Goal: Task Accomplishment & Management: Use online tool/utility

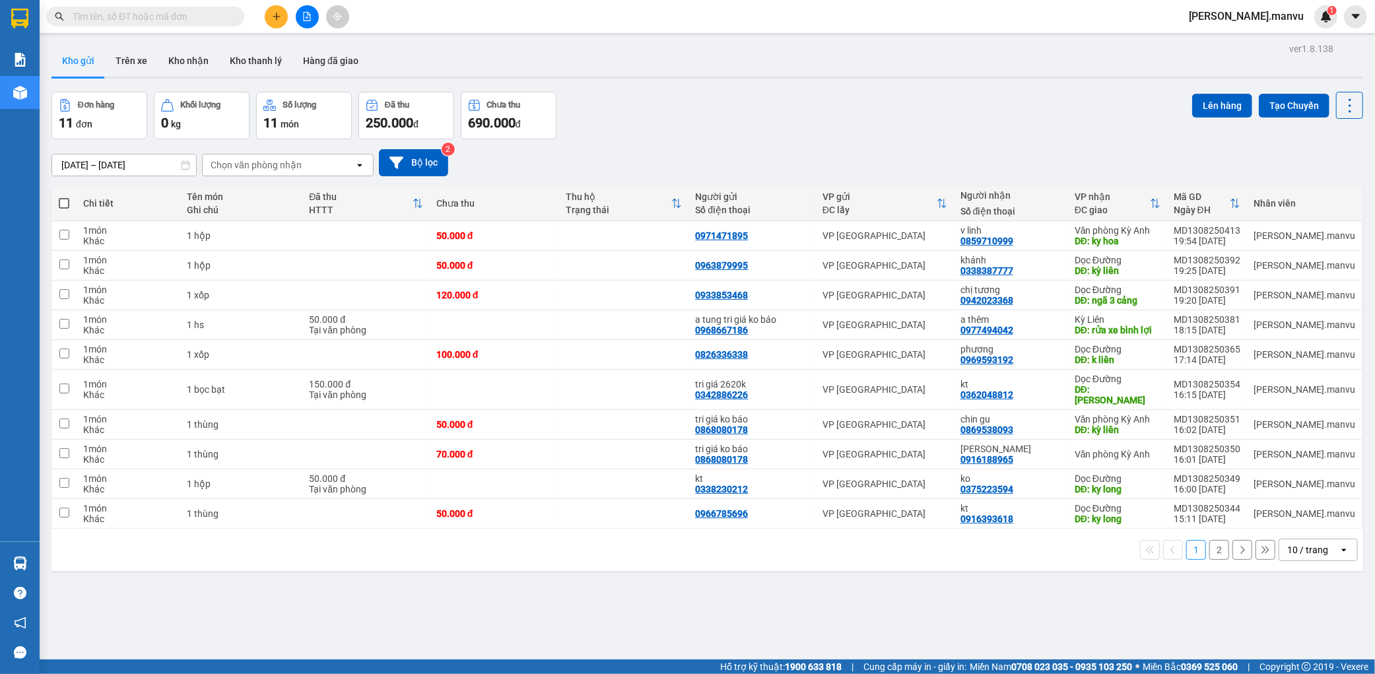
click at [73, 205] on th at bounding box center [63, 203] width 25 height 35
click at [71, 203] on th at bounding box center [63, 203] width 25 height 35
click at [67, 195] on th at bounding box center [63, 203] width 25 height 35
click at [65, 207] on span at bounding box center [64, 203] width 11 height 11
click at [64, 197] on input "checkbox" at bounding box center [64, 197] width 0 height 0
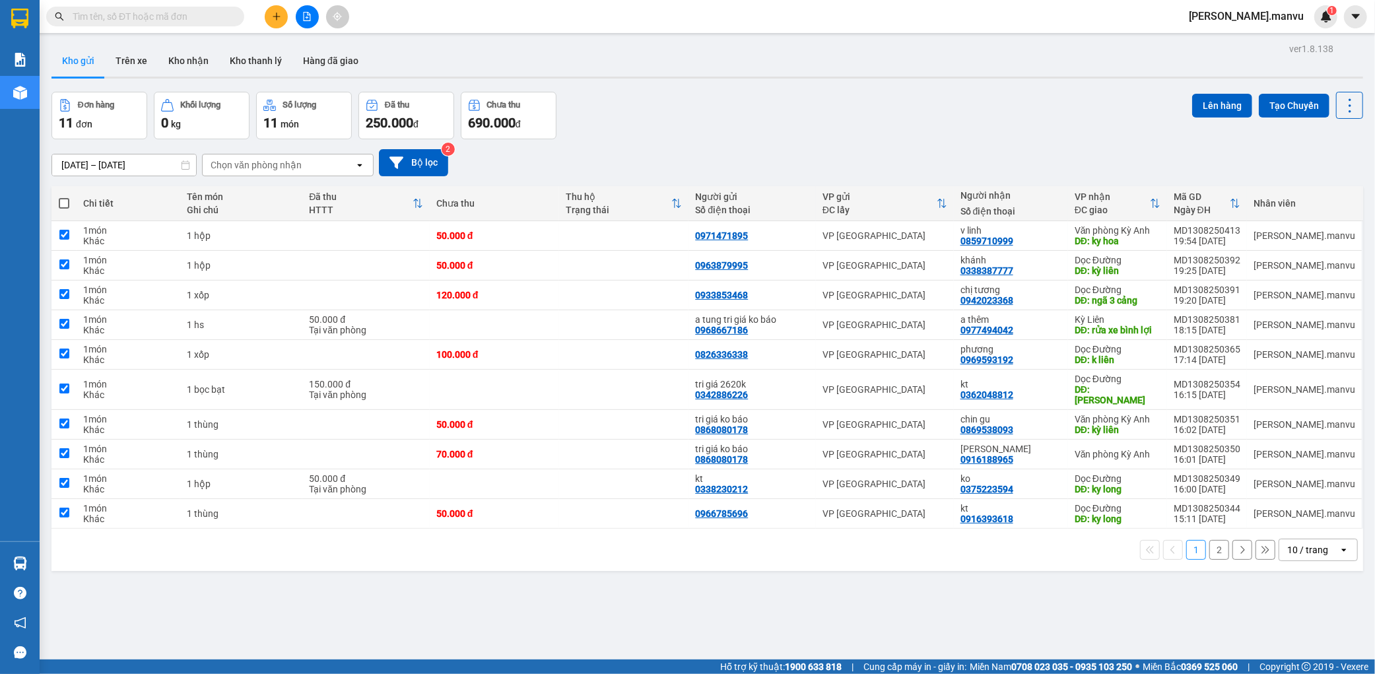
checkbox input "true"
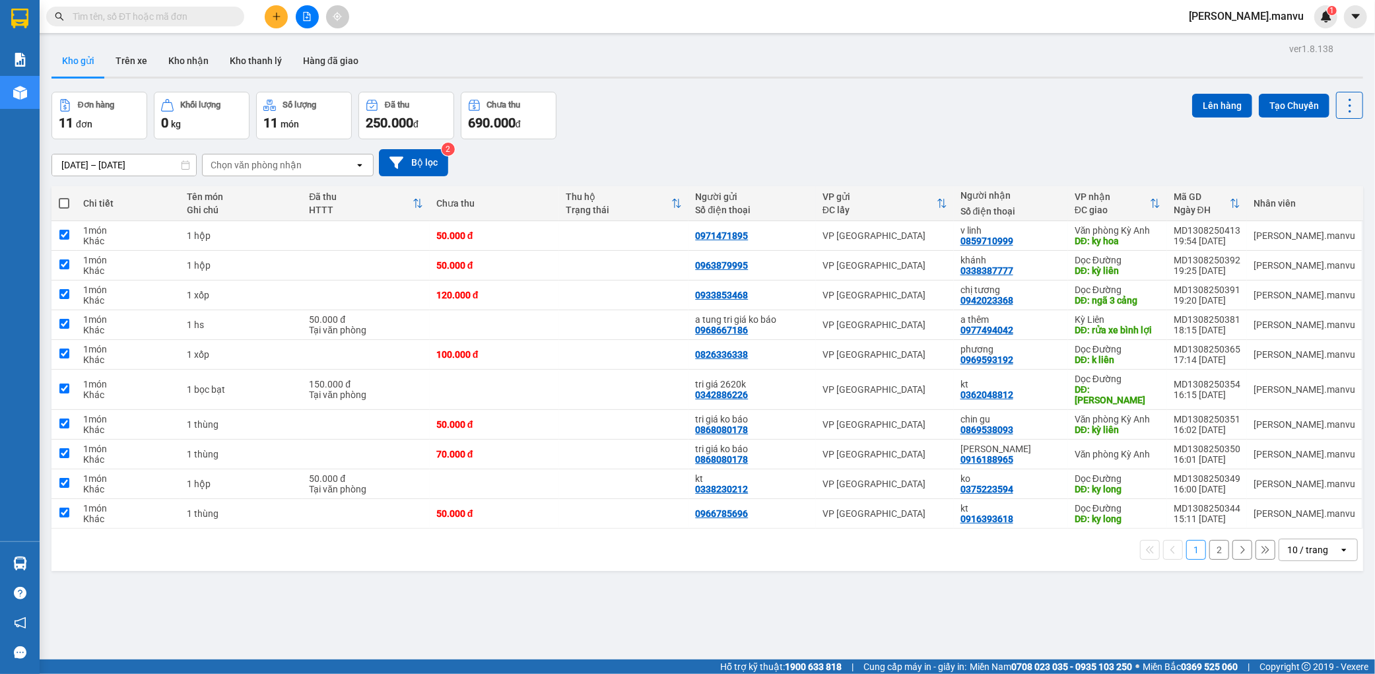
checkbox input "true"
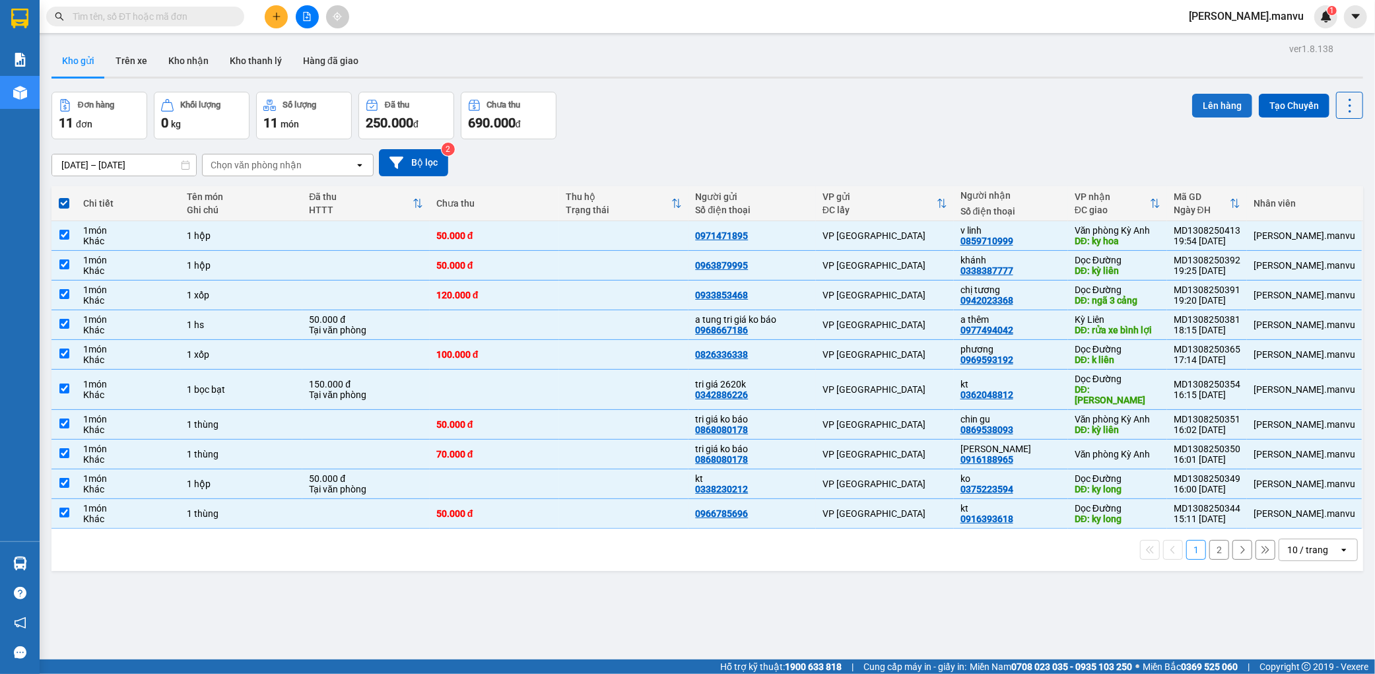
click at [1195, 113] on button "Lên hàng" at bounding box center [1222, 106] width 60 height 24
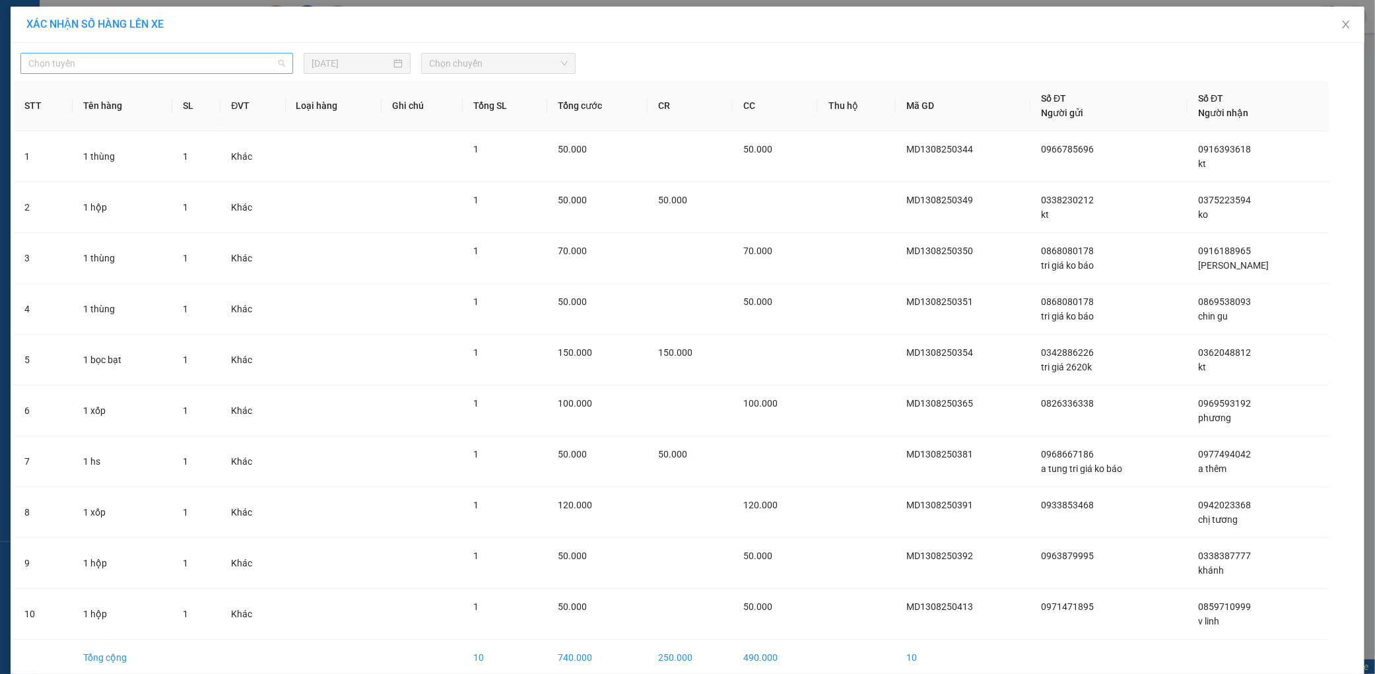
drag, startPoint x: 228, startPoint y: 65, endPoint x: 126, endPoint y: 110, distance: 112.0
click at [228, 64] on span "Chọn tuyến" at bounding box center [156, 63] width 257 height 20
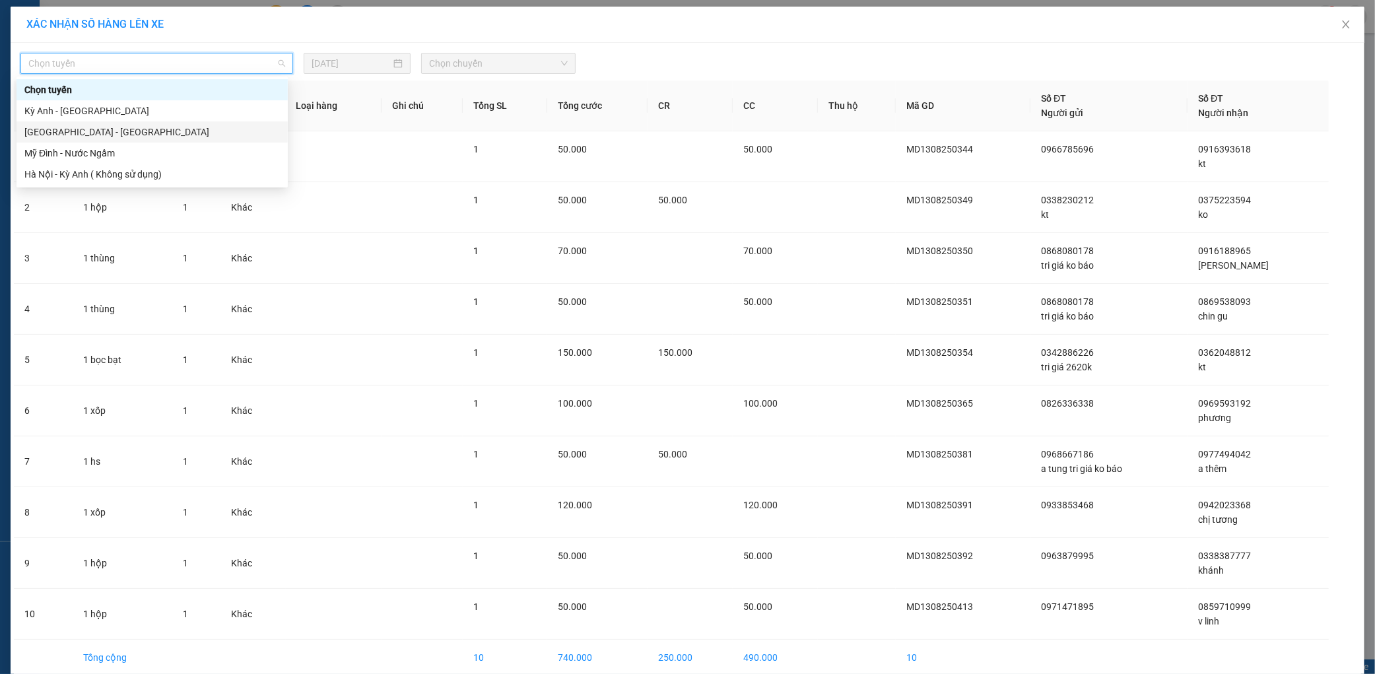
click at [107, 125] on div "[GEOGRAPHIC_DATA] - [GEOGRAPHIC_DATA]" at bounding box center [151, 132] width 255 height 15
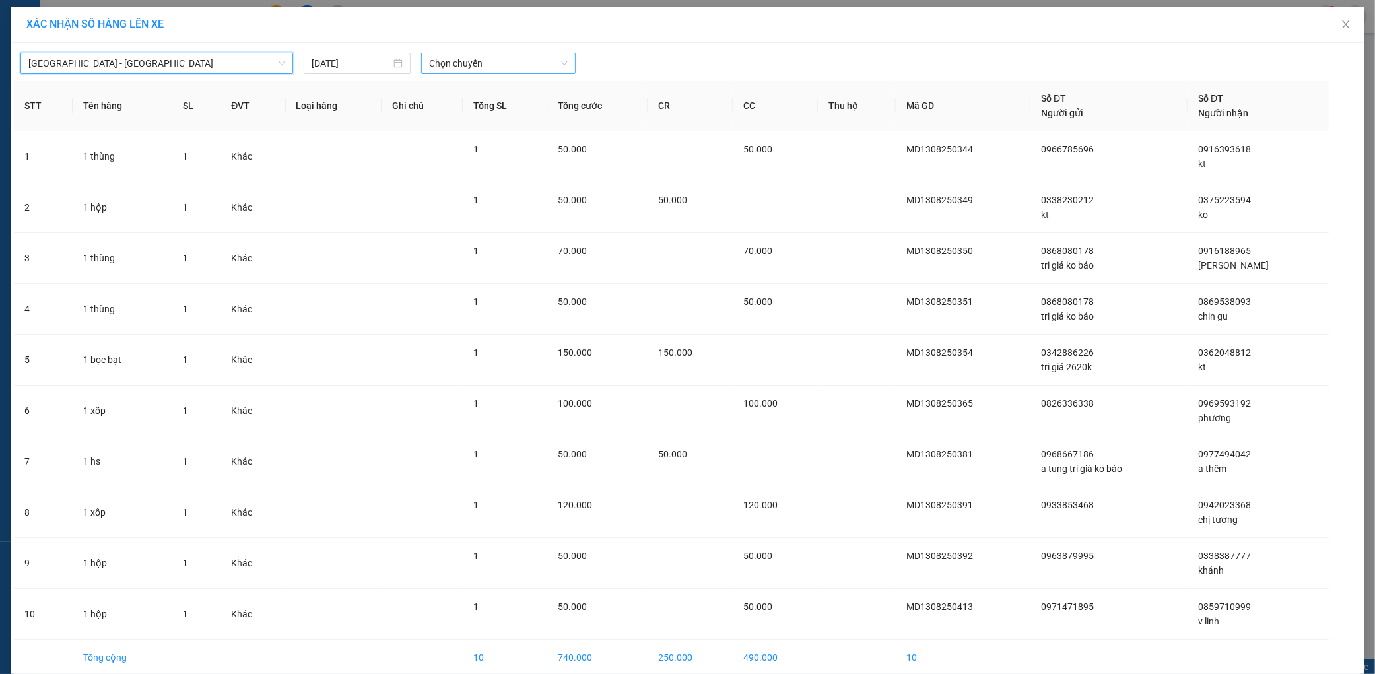
click at [458, 62] on span "Chọn chuyến" at bounding box center [498, 63] width 139 height 20
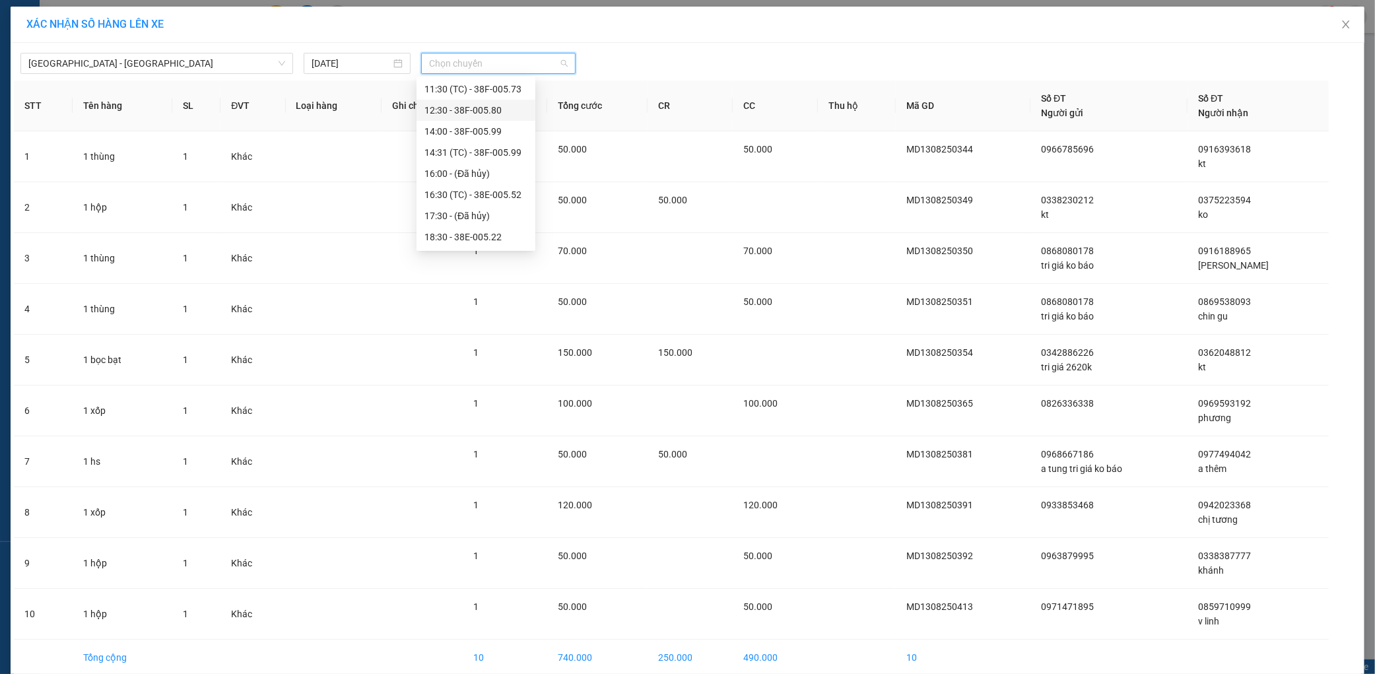
scroll to position [211, 0]
click at [489, 218] on div "21:55 - 38H-029.22" at bounding box center [475, 216] width 103 height 15
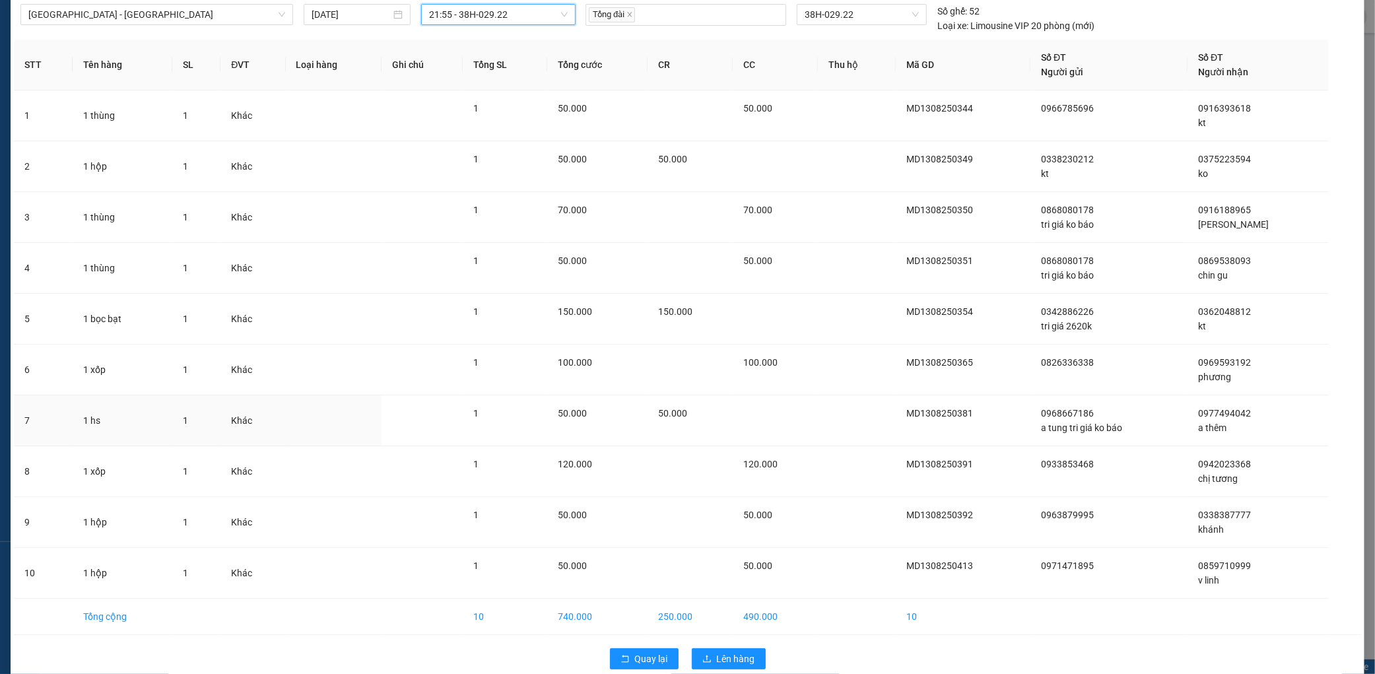
scroll to position [70, 0]
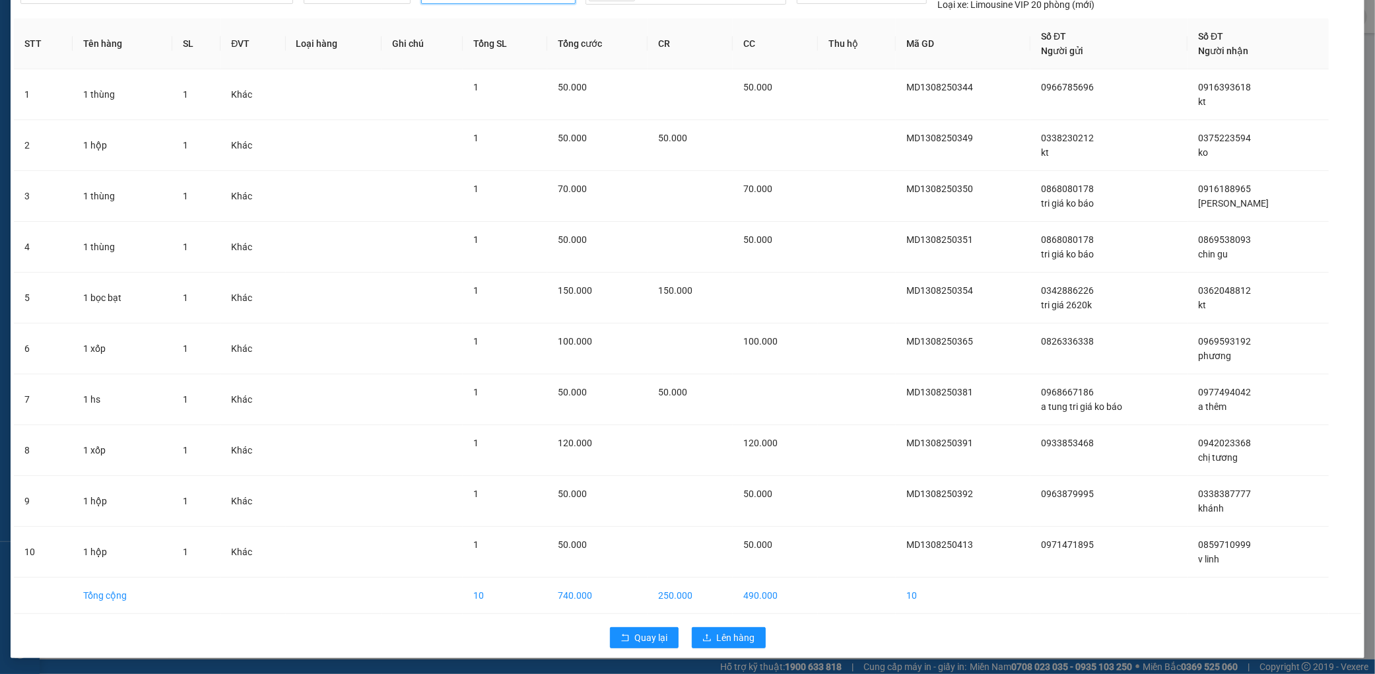
click at [722, 651] on div "Quay lại Lên hàng" at bounding box center [687, 637] width 1347 height 34
click at [727, 641] on span "Lên hàng" at bounding box center [736, 637] width 38 height 15
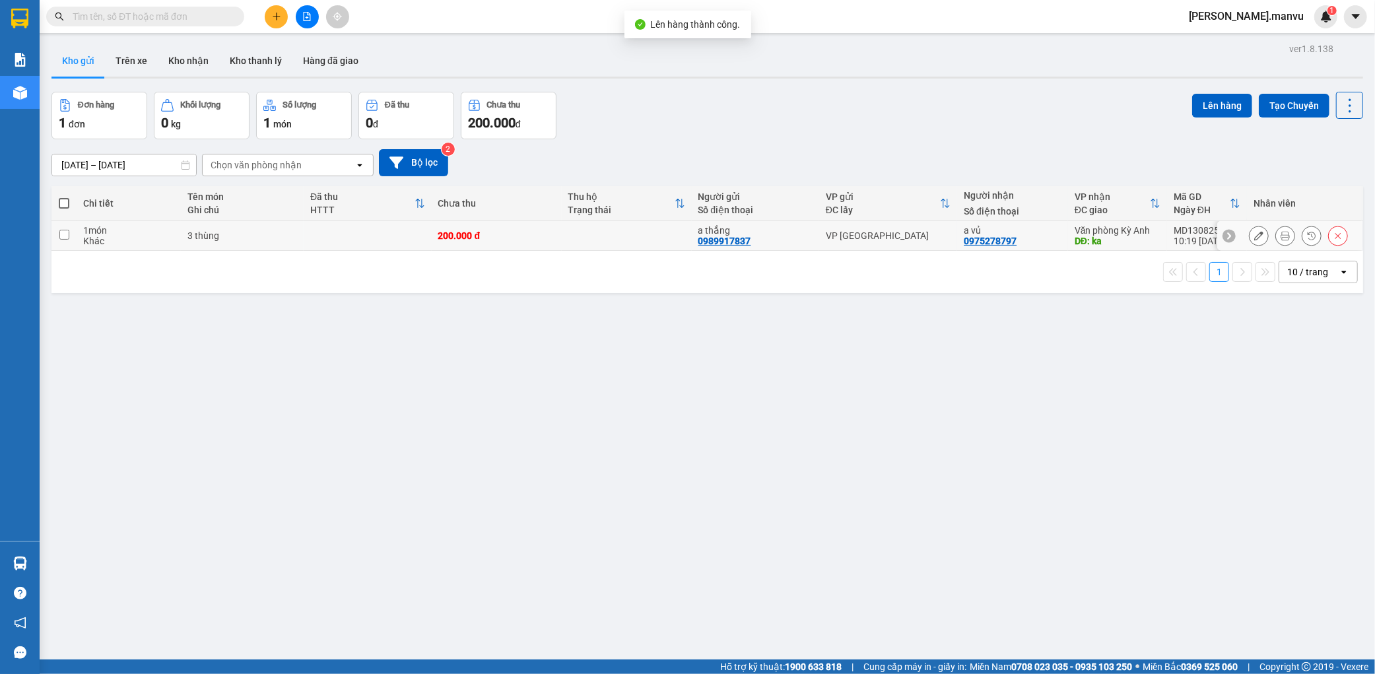
click at [430, 226] on td at bounding box center [368, 236] width 128 height 30
checkbox input "true"
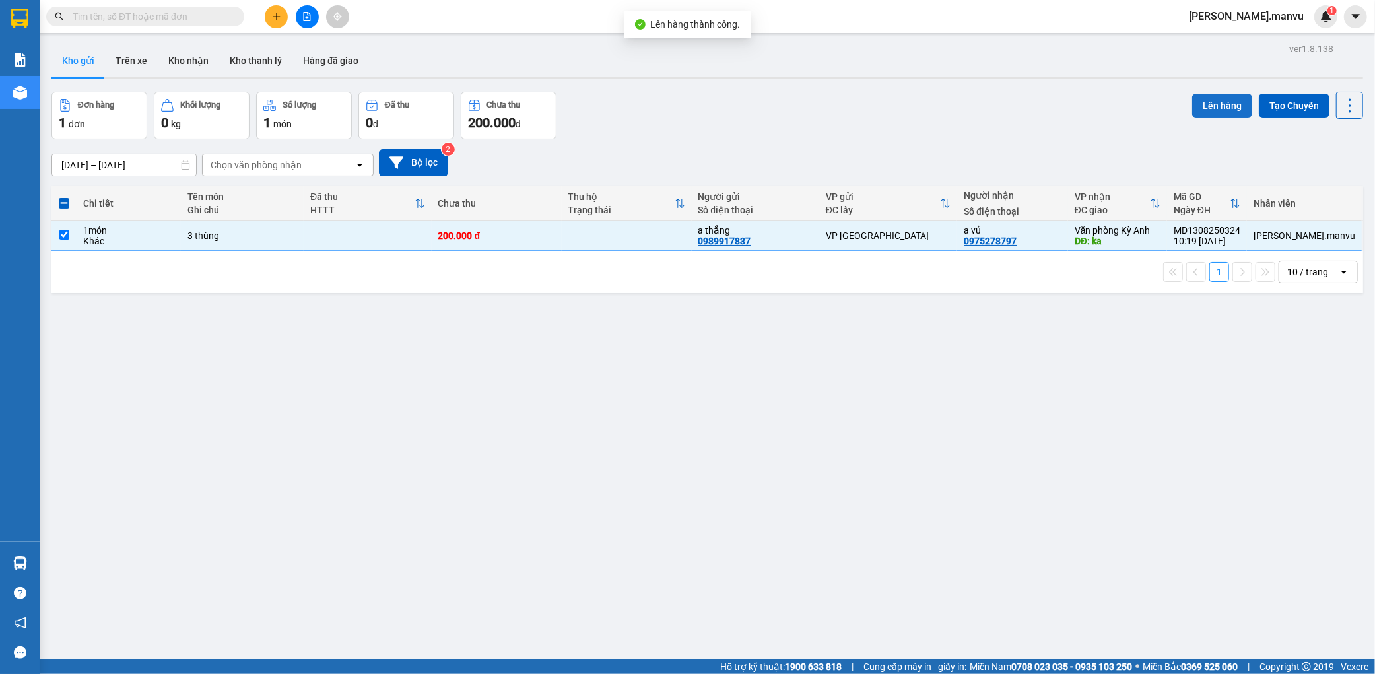
click at [1232, 100] on button "Lên hàng" at bounding box center [1222, 106] width 60 height 24
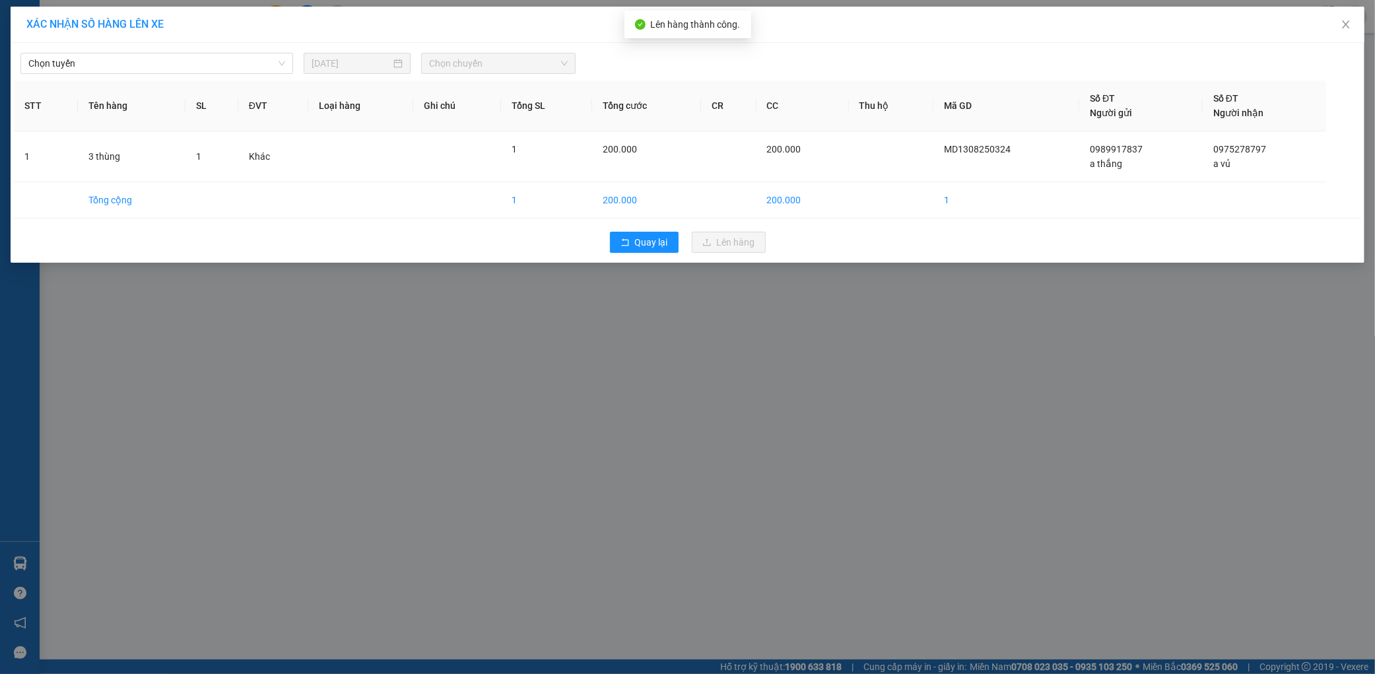
drag, startPoint x: 186, startPoint y: 46, endPoint x: 119, endPoint y: 91, distance: 80.4
click at [183, 48] on div "Chọn tuyến [DATE] Chọn chuyến" at bounding box center [687, 60] width 1347 height 28
click at [156, 49] on div "Chọn tuyến [DATE] Chọn chuyến" at bounding box center [687, 60] width 1347 height 28
drag, startPoint x: 114, startPoint y: 84, endPoint x: 140, endPoint y: 73, distance: 27.8
click at [117, 84] on th "Tên hàng" at bounding box center [132, 106] width 108 height 51
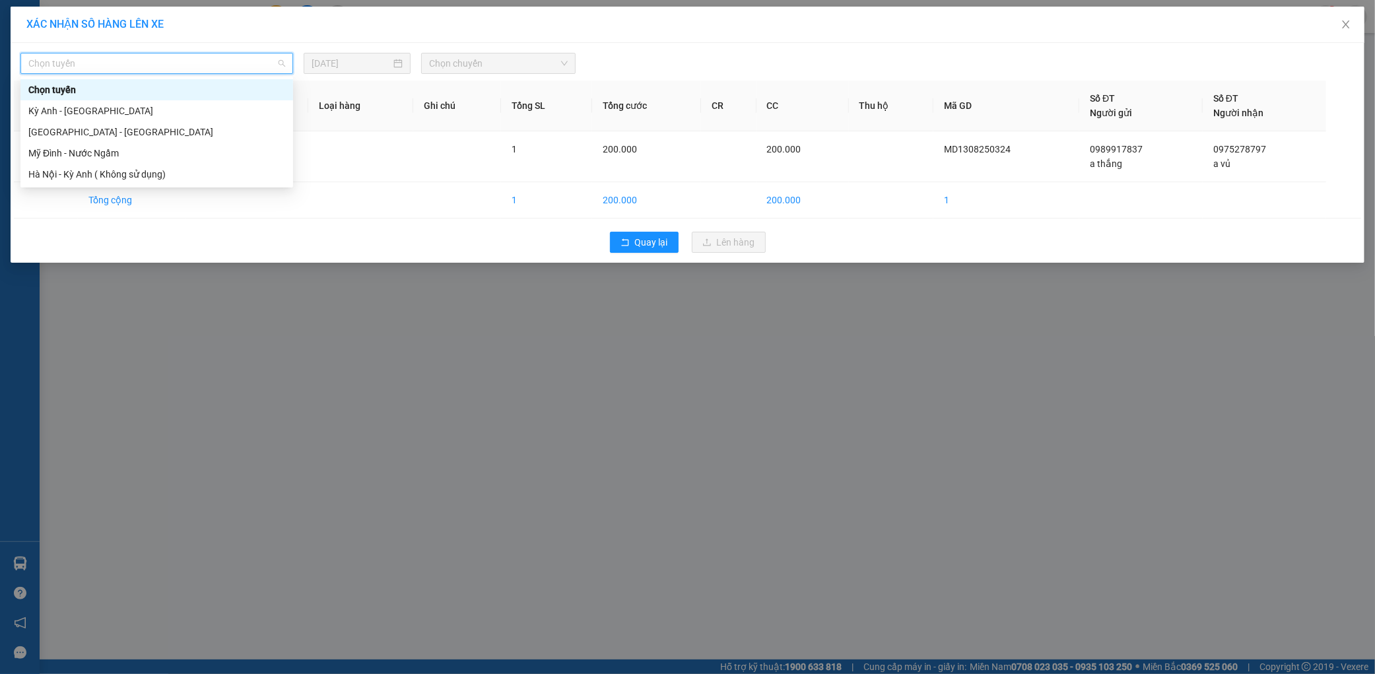
click at [140, 73] on input "search" at bounding box center [151, 63] width 247 height 20
click at [81, 129] on div "[GEOGRAPHIC_DATA] - [GEOGRAPHIC_DATA]" at bounding box center [156, 132] width 257 height 15
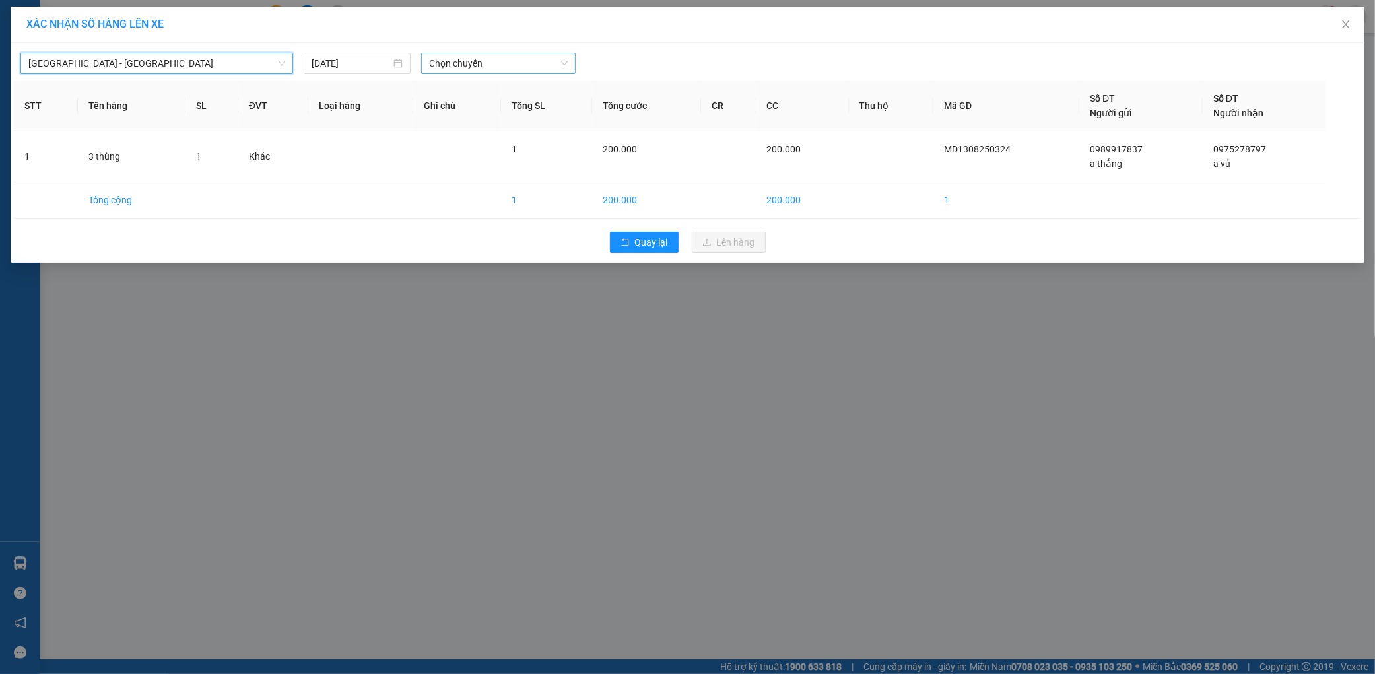
click at [488, 65] on span "Chọn chuyến" at bounding box center [498, 63] width 139 height 20
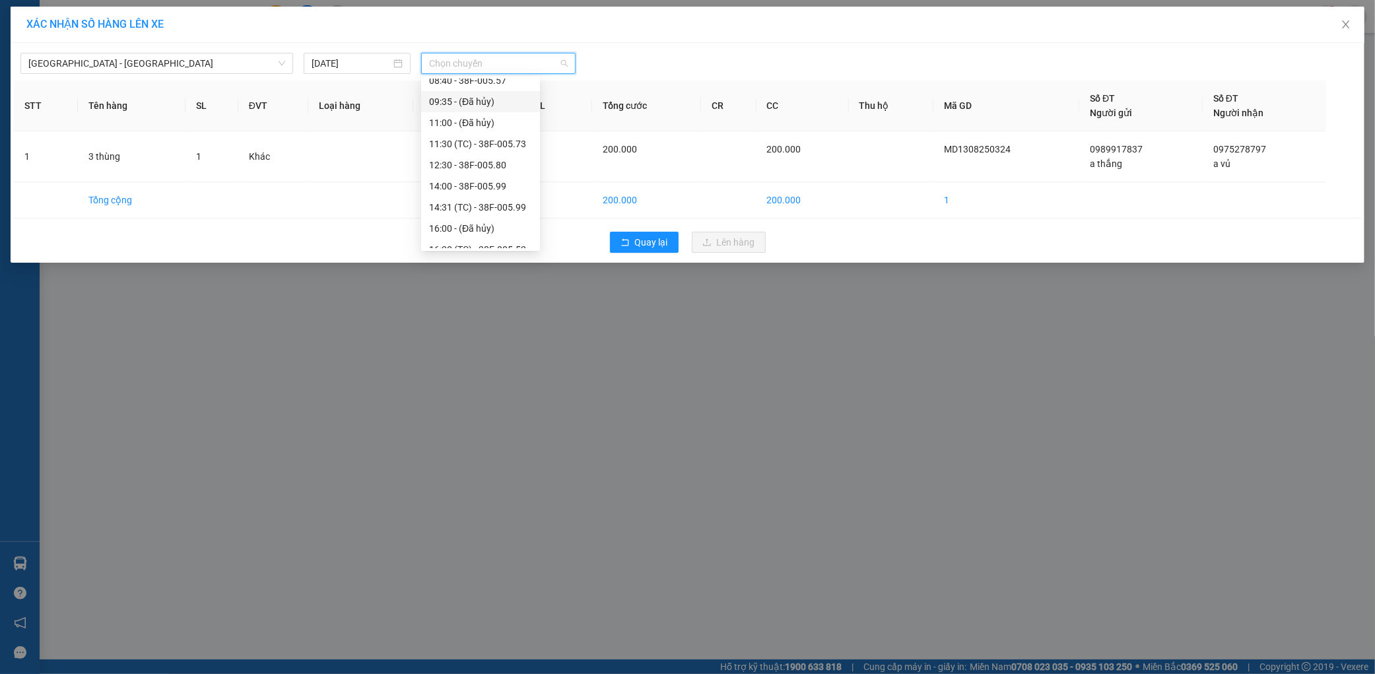
scroll to position [211, 0]
click at [476, 220] on div "21:55 - 38H-029.22" at bounding box center [480, 216] width 103 height 15
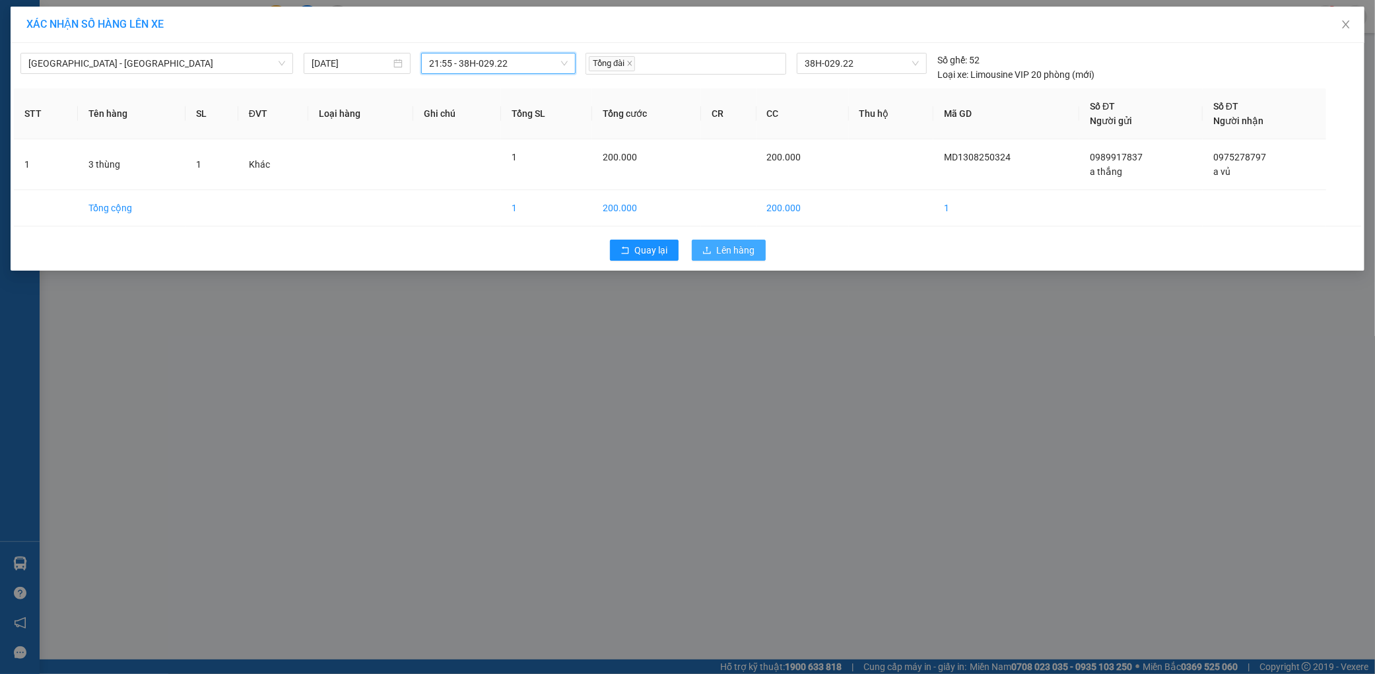
click at [691, 259] on div "Quay lại Lên hàng" at bounding box center [687, 250] width 1347 height 34
click at [702, 255] on icon "upload" at bounding box center [706, 250] width 9 height 9
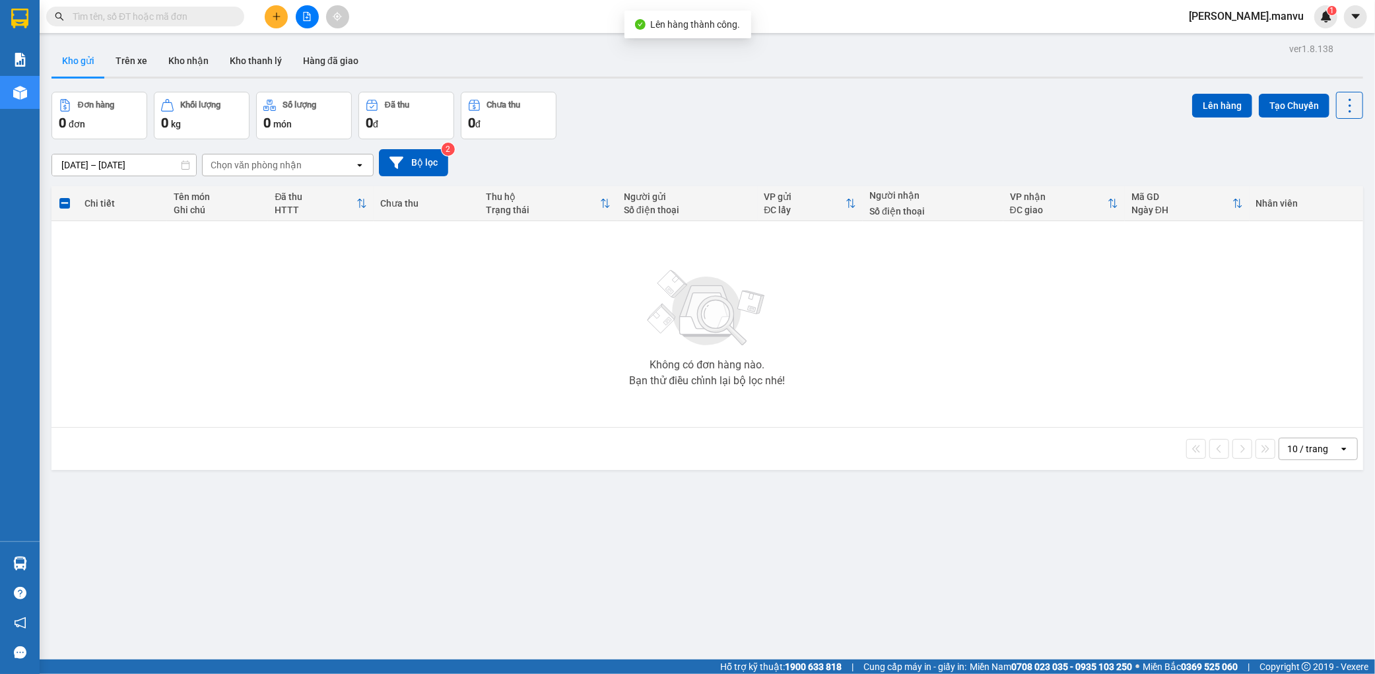
click at [325, 1] on div "Kết quả tìm kiếm ( 0 ) Bộ lọc Gửi 3 ngày gần nhất No Data nguyen.manvu 1" at bounding box center [687, 16] width 1375 height 33
click at [313, 10] on button at bounding box center [307, 16] width 23 height 23
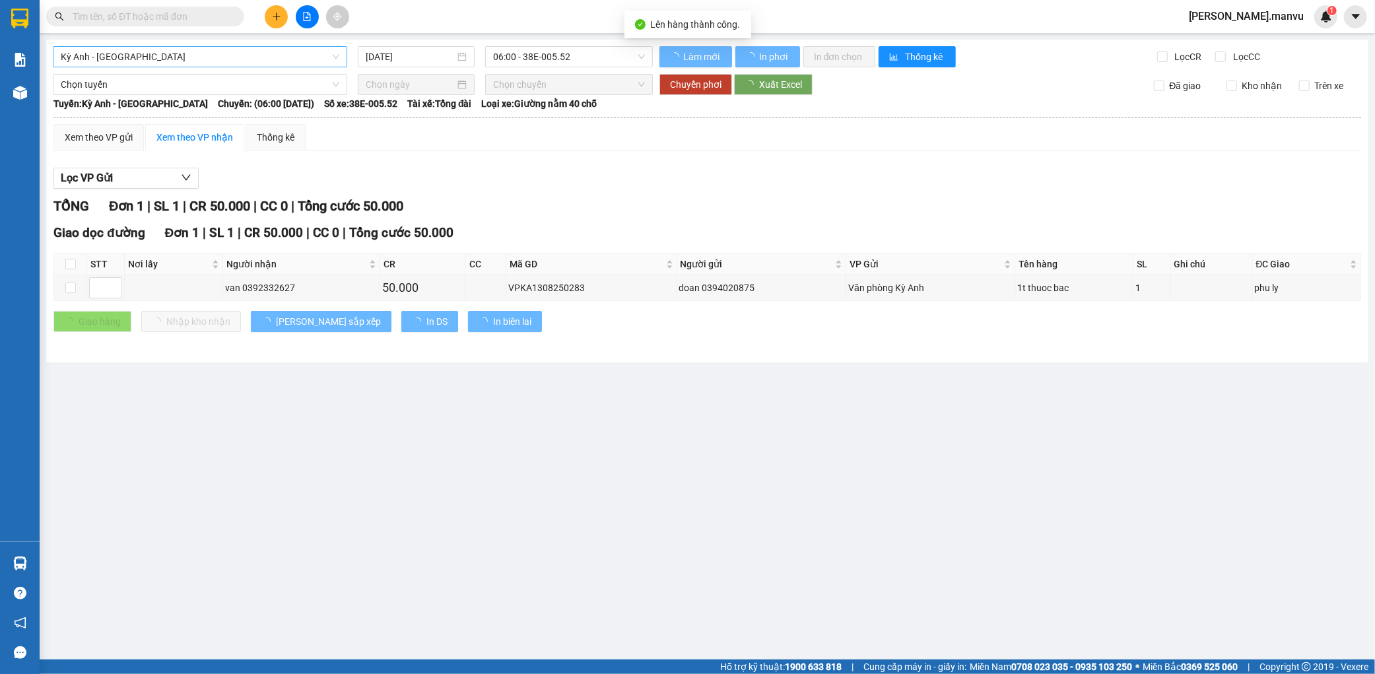
click at [185, 60] on span "Kỳ Anh - [GEOGRAPHIC_DATA]" at bounding box center [200, 57] width 279 height 20
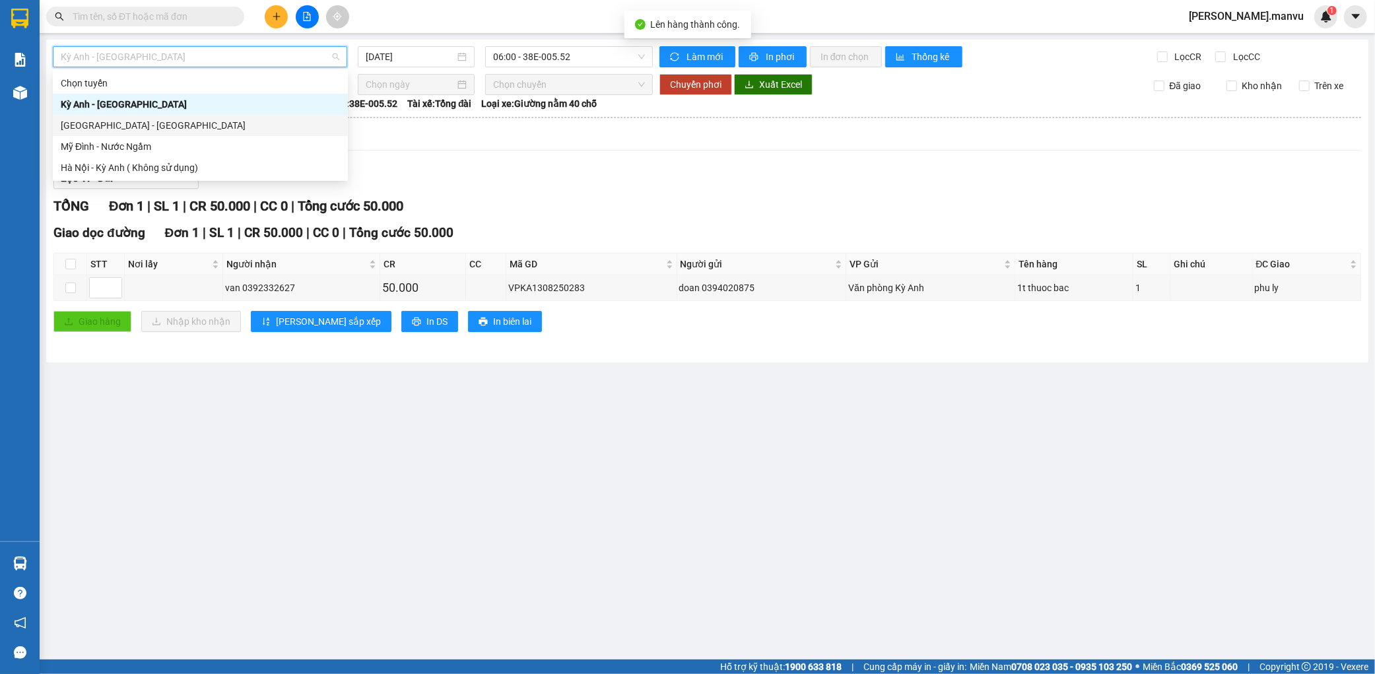
click at [117, 123] on div "[GEOGRAPHIC_DATA] - [GEOGRAPHIC_DATA]" at bounding box center [200, 125] width 279 height 15
type input "[DATE]"
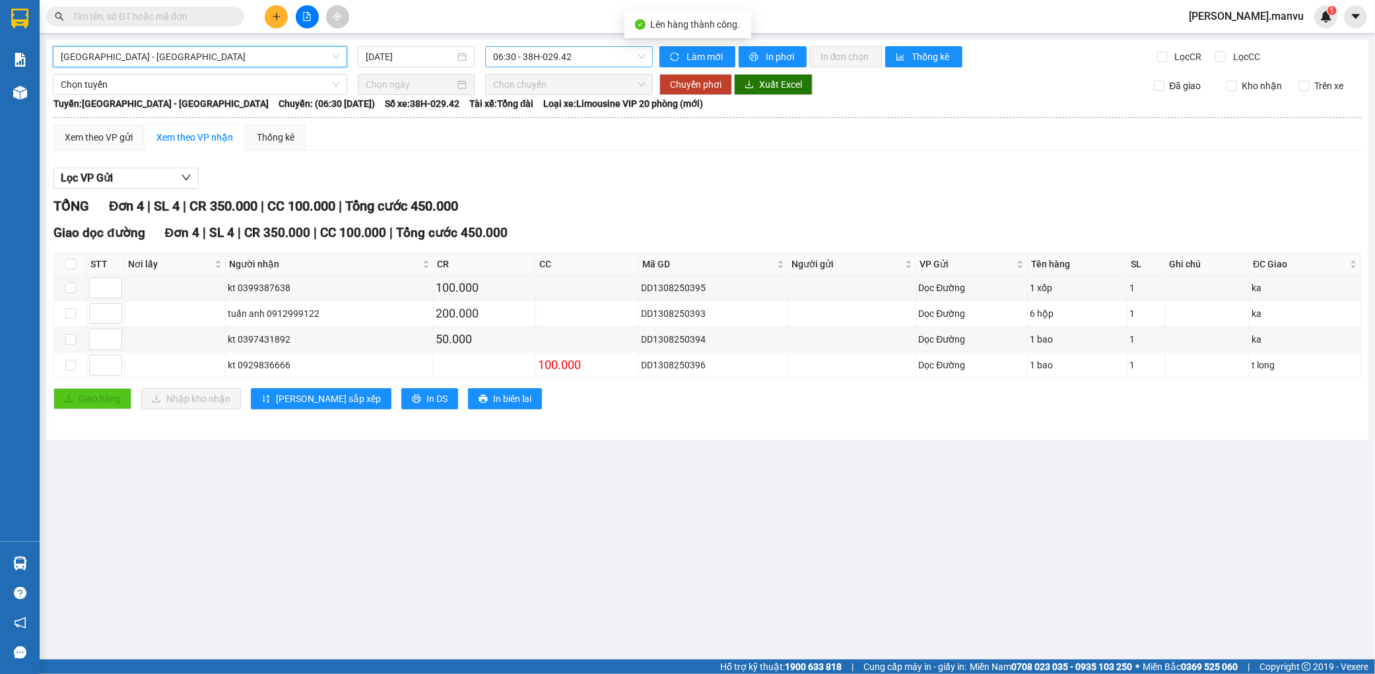
click at [585, 64] on span "06:30 - 38H-029.42" at bounding box center [569, 57] width 152 height 20
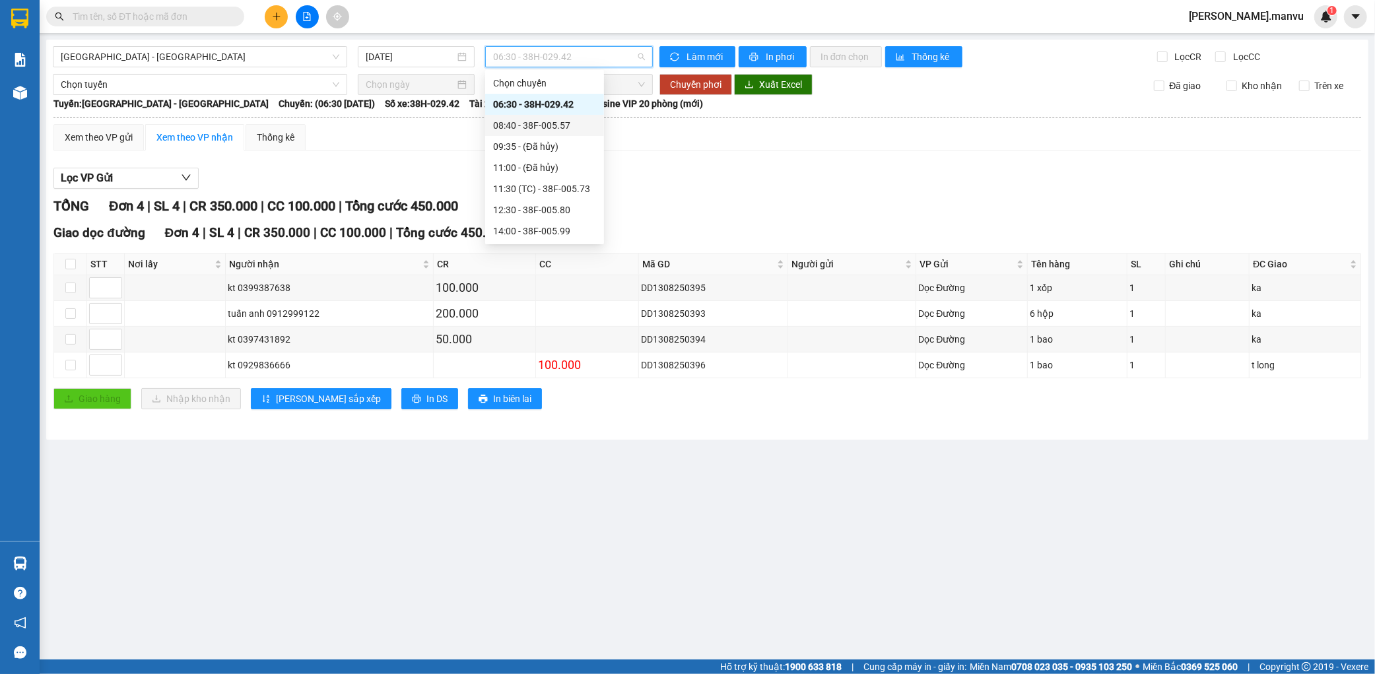
scroll to position [211, 0]
drag, startPoint x: 555, startPoint y: 208, endPoint x: 562, endPoint y: 203, distance: 8.5
click at [556, 208] on div "21:55 - 38H-029.22" at bounding box center [544, 210] width 103 height 15
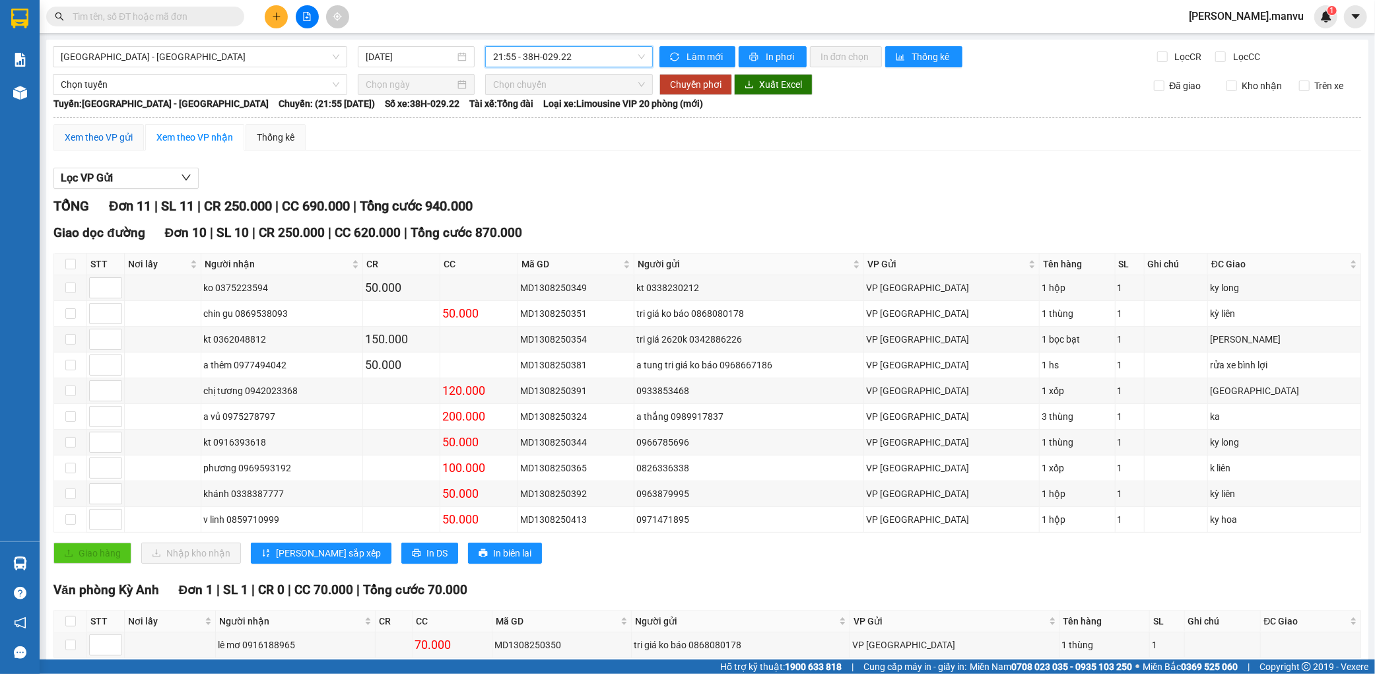
click at [100, 131] on div "Xem theo VP gửi" at bounding box center [99, 137] width 68 height 15
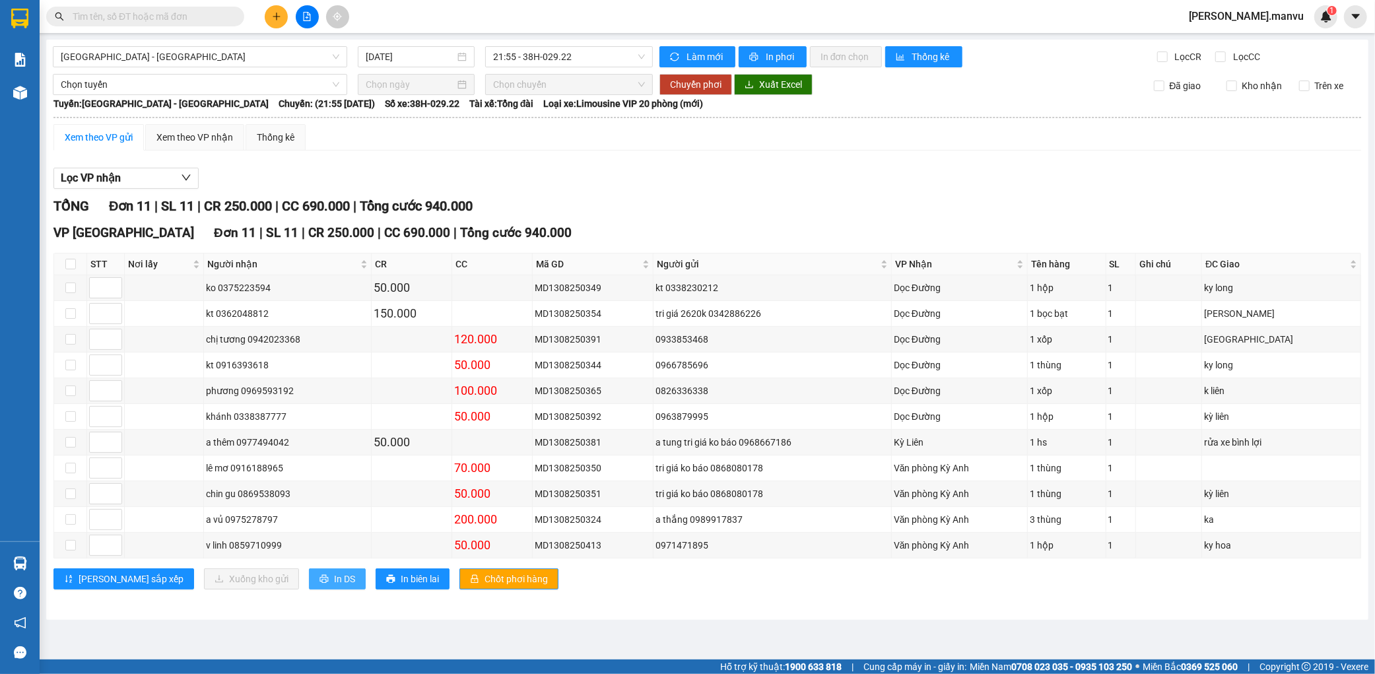
click at [309, 571] on button "In DS" at bounding box center [337, 578] width 57 height 21
